Goal: Information Seeking & Learning: Learn about a topic

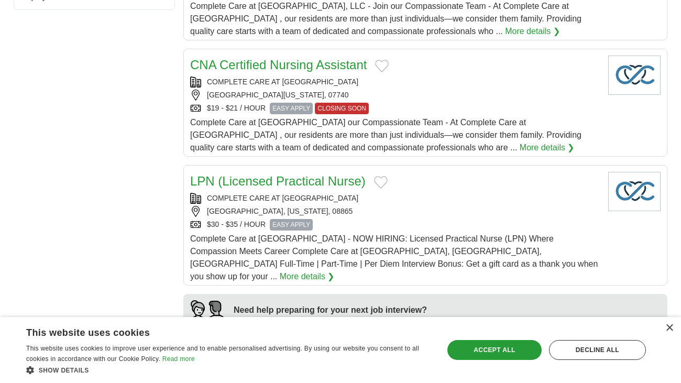
scroll to position [611, 0]
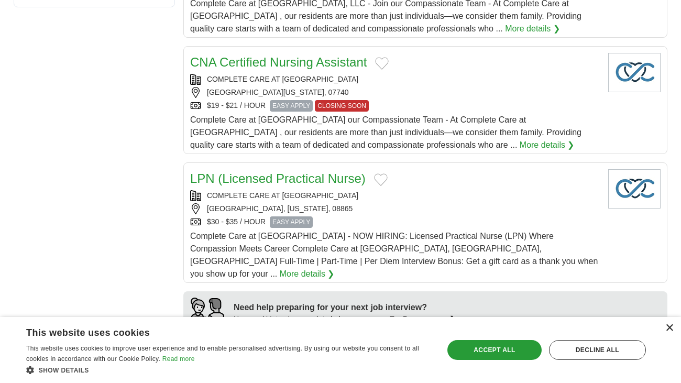
click at [669, 327] on div "×" at bounding box center [669, 328] width 8 height 8
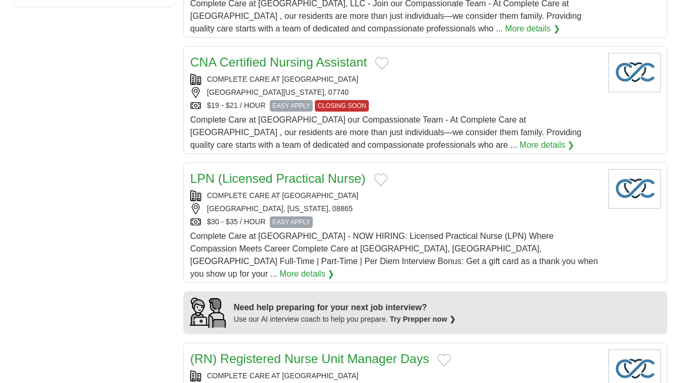
scroll to position [0, 0]
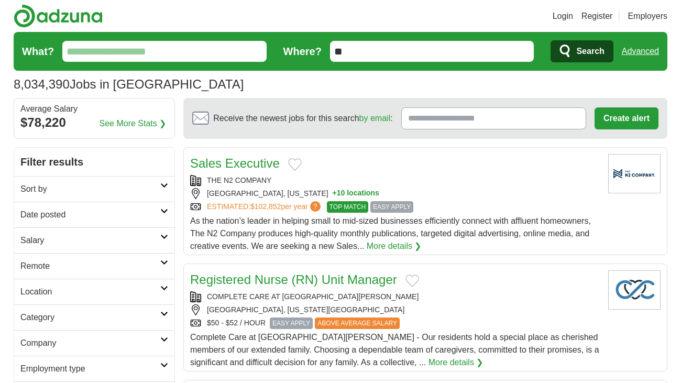
click at [158, 55] on input "What?" at bounding box center [164, 51] width 204 height 21
type input "*"
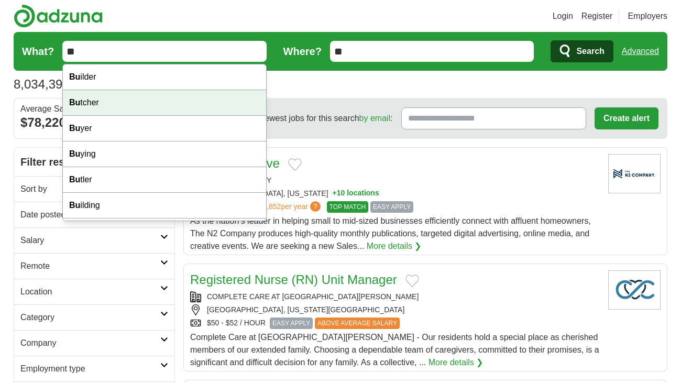
click at [120, 106] on div "Bu tcher" at bounding box center [164, 103] width 203 height 26
type input "*******"
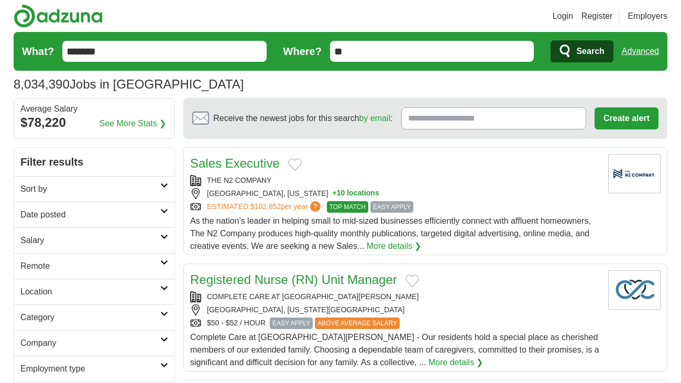
click at [131, 54] on input "*******" at bounding box center [164, 51] width 204 height 21
click at [550, 40] on button "Search" at bounding box center [581, 51] width 62 height 22
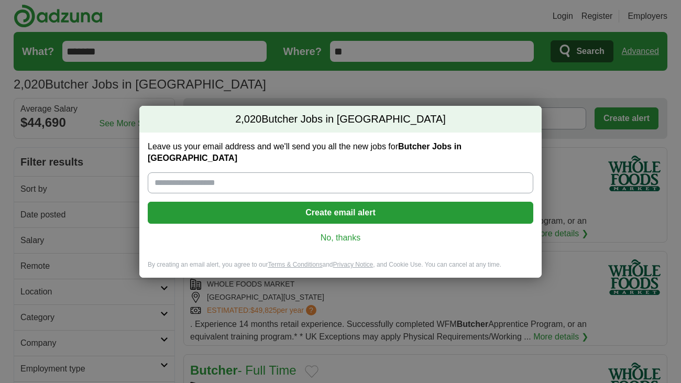
click at [270, 235] on link "No, thanks" at bounding box center [340, 238] width 369 height 12
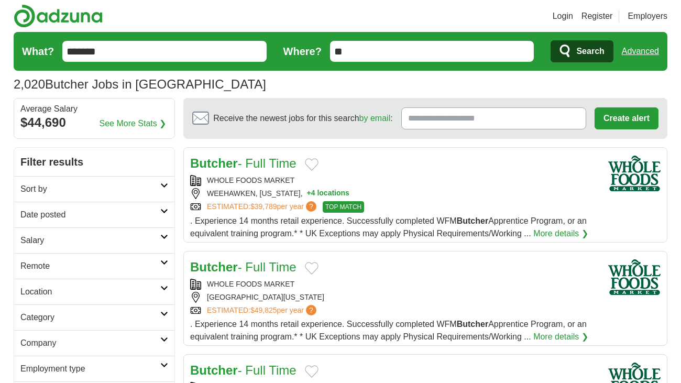
click at [227, 162] on strong "Butcher" at bounding box center [214, 163] width 48 height 14
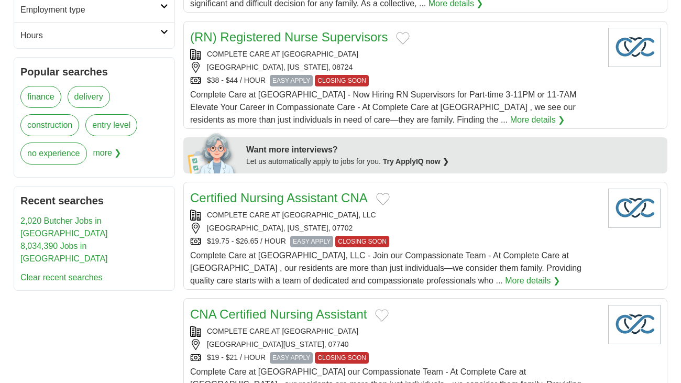
scroll to position [410, 0]
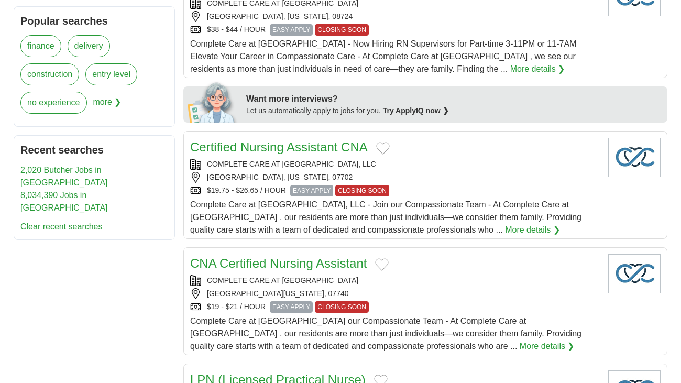
click at [227, 162] on div "COMPLETE CARE AT [GEOGRAPHIC_DATA], LLC" at bounding box center [395, 164] width 410 height 11
